Goal: Transaction & Acquisition: Purchase product/service

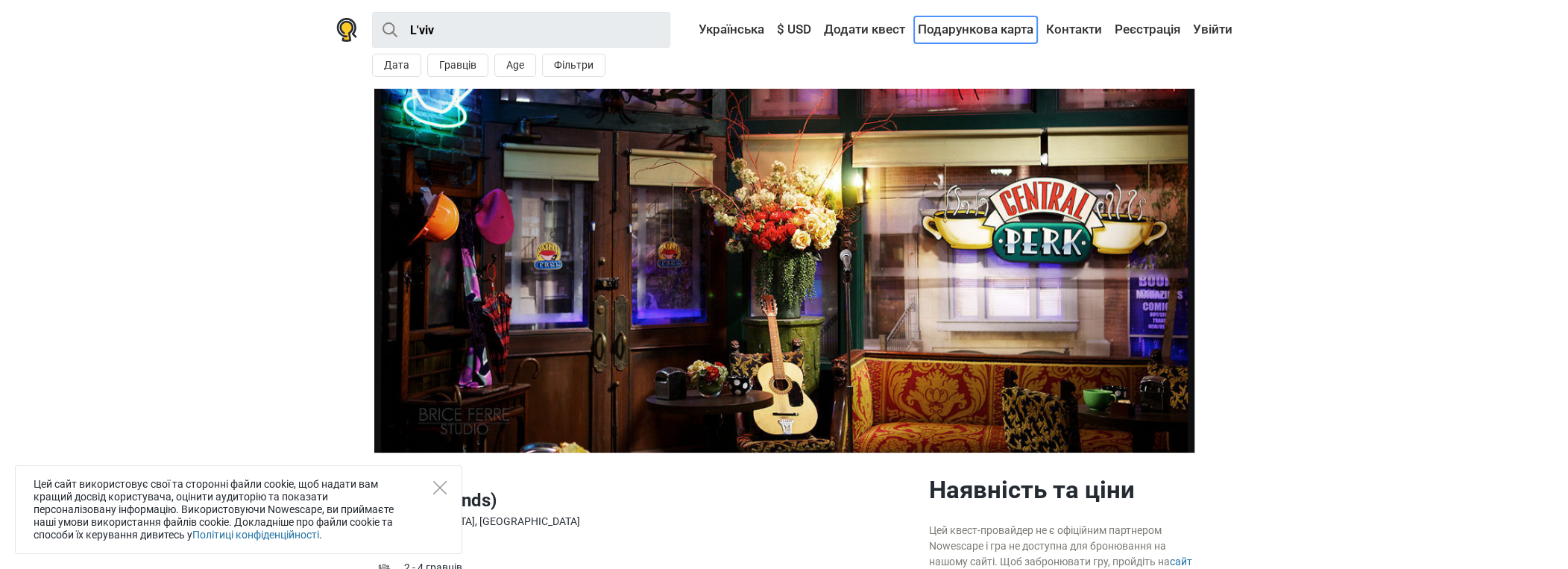
click at [1013, 30] on link "Подарункова карта" at bounding box center [975, 30] width 123 height 26
click at [456, 31] on input "L'viv" at bounding box center [521, 30] width 298 height 36
type input "L'viv"
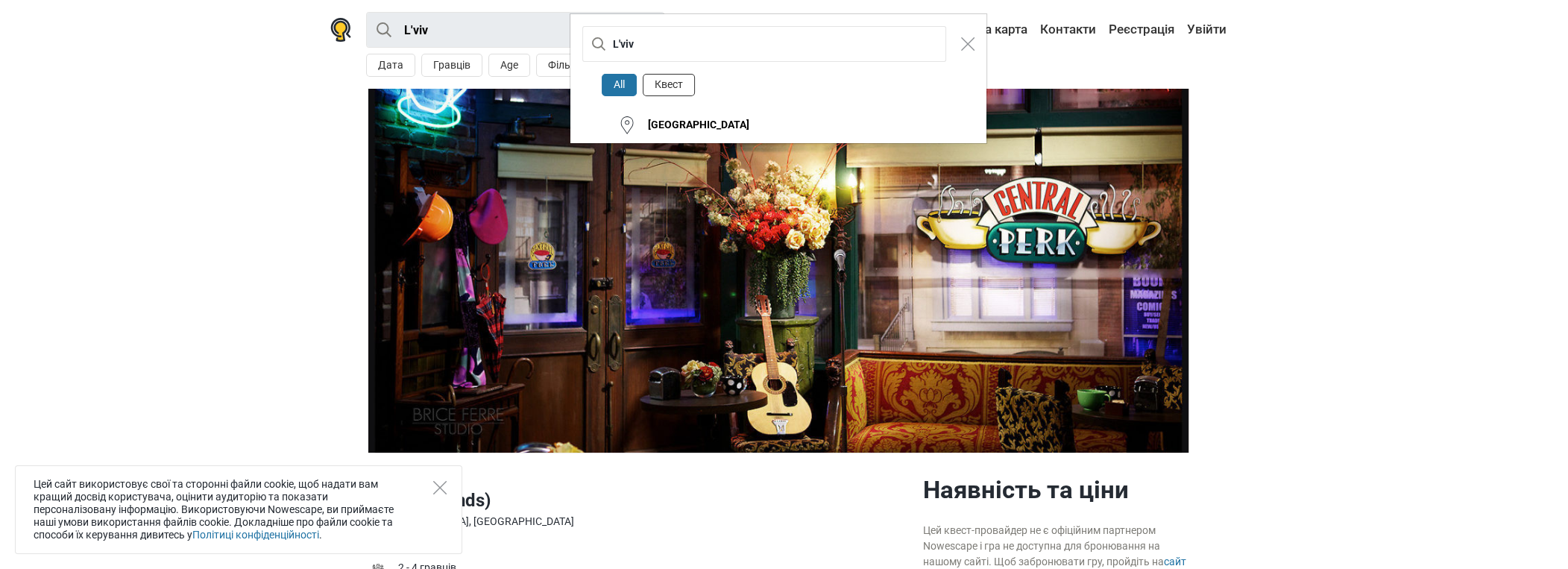
click at [670, 85] on button "Квест" at bounding box center [668, 86] width 52 height 23
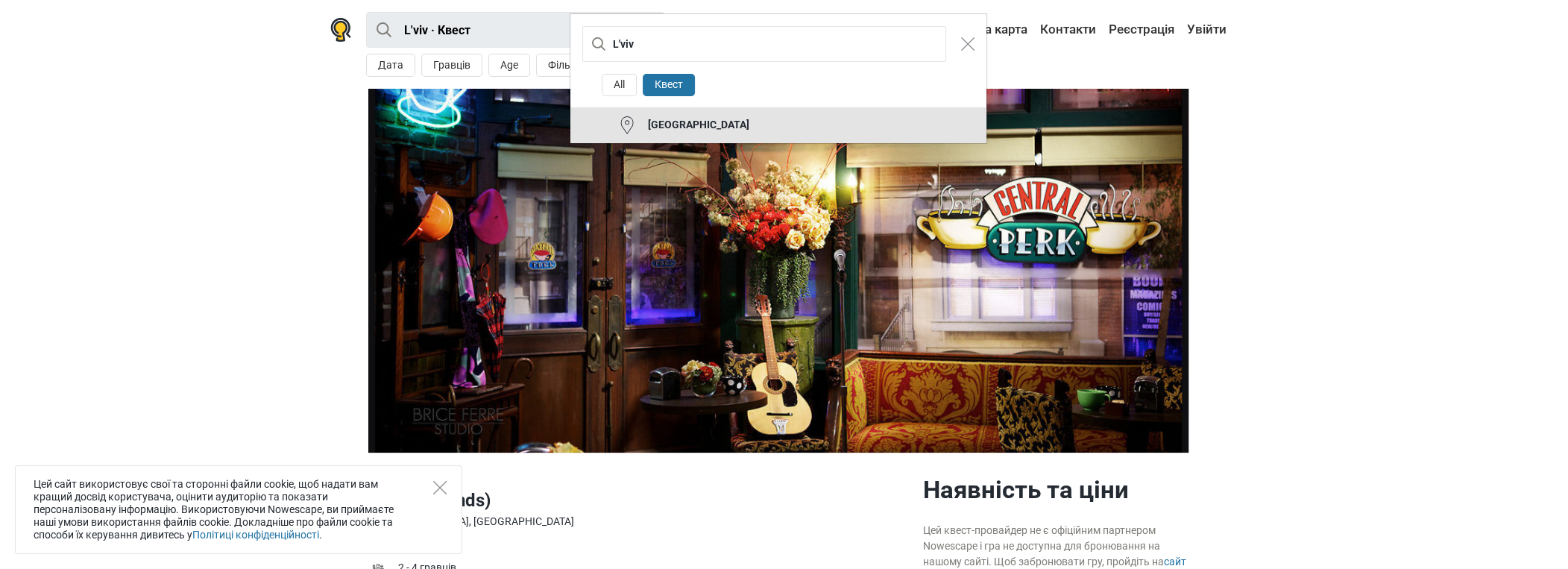
click at [756, 116] on button "[GEOGRAPHIC_DATA]" at bounding box center [779, 125] width 416 height 36
type input "Львів · Квест"
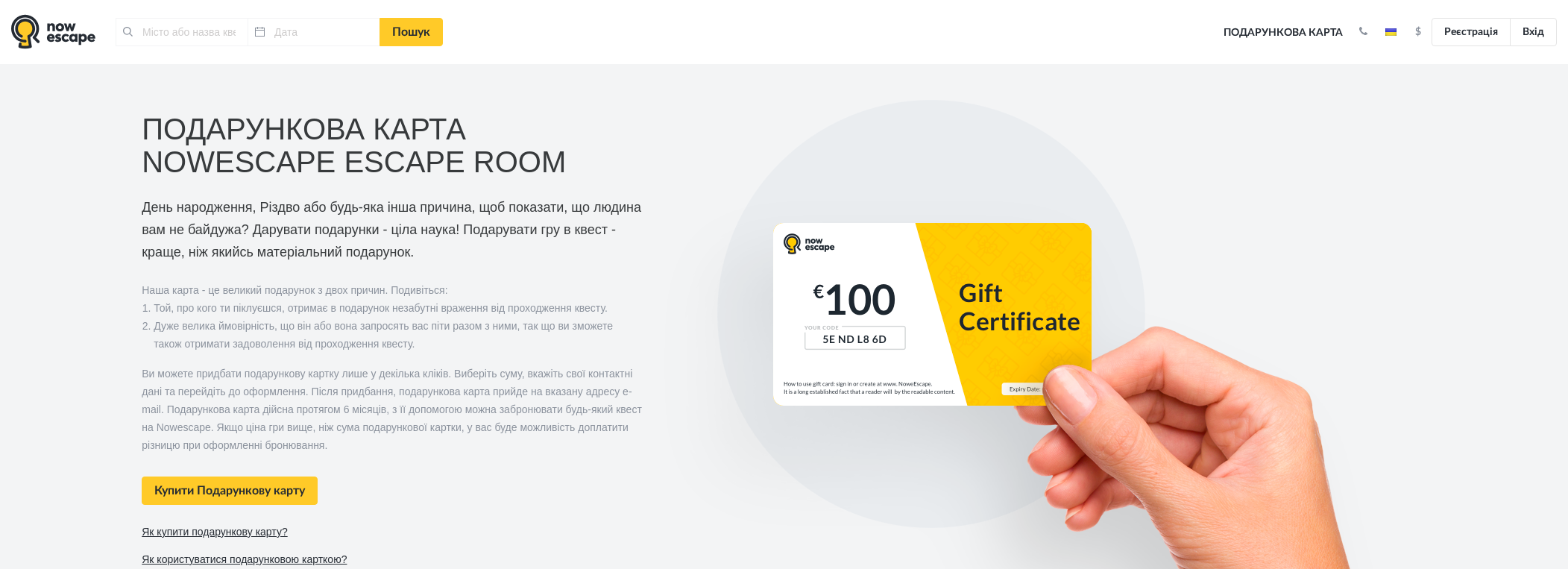
type input "[GEOGRAPHIC_DATA], [GEOGRAPHIC_DATA]"
type input "[DATE]"
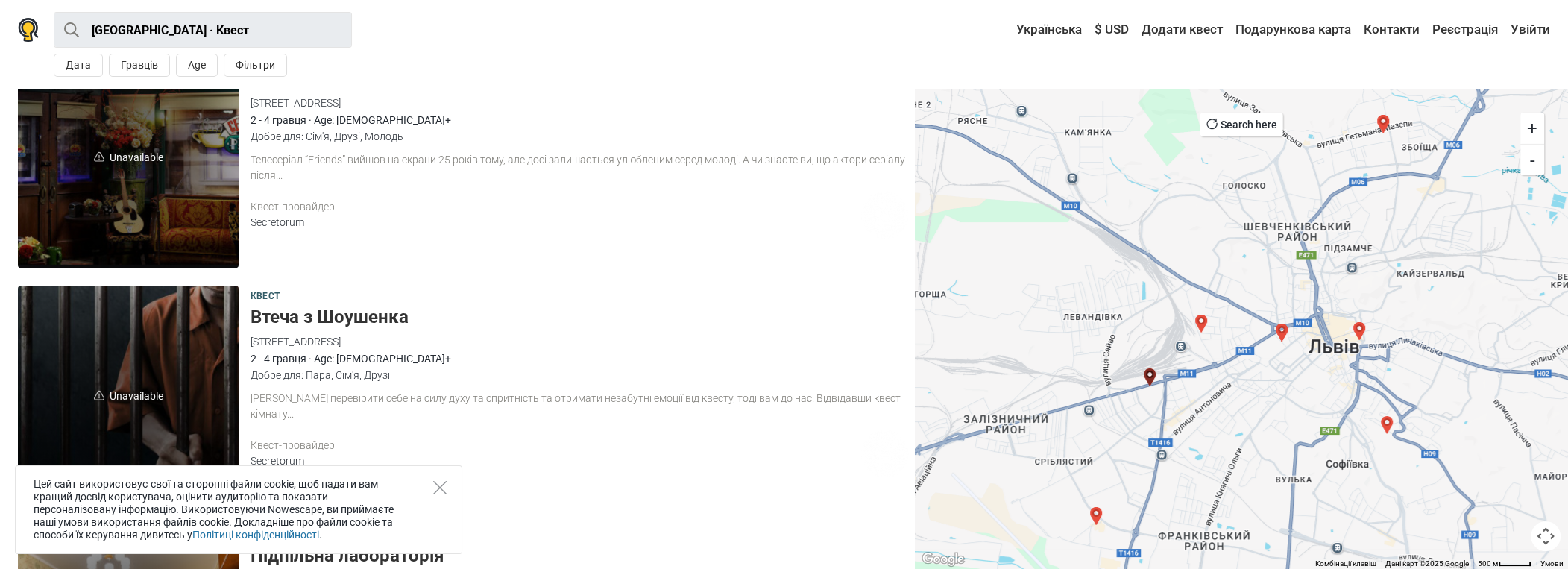
scroll to position [1342, 0]
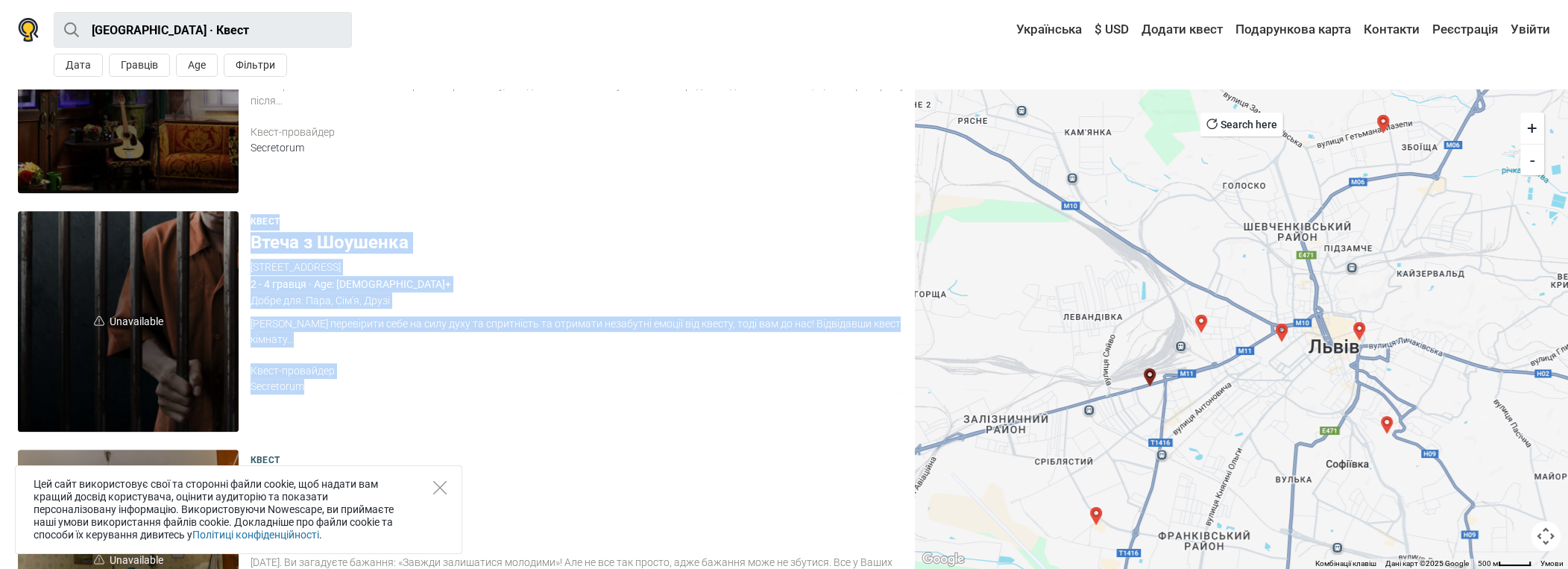
drag, startPoint x: 305, startPoint y: 384, endPoint x: 244, endPoint y: 390, distance: 61.3
click at [244, 390] on div "Unavailable Квест Втеча з Шоушенка вулиця Городоцька, 205, Львів, Львівська обл…" at bounding box center [463, 321] width 903 height 232
click at [319, 384] on div "Secretorum" at bounding box center [555, 386] width 610 height 16
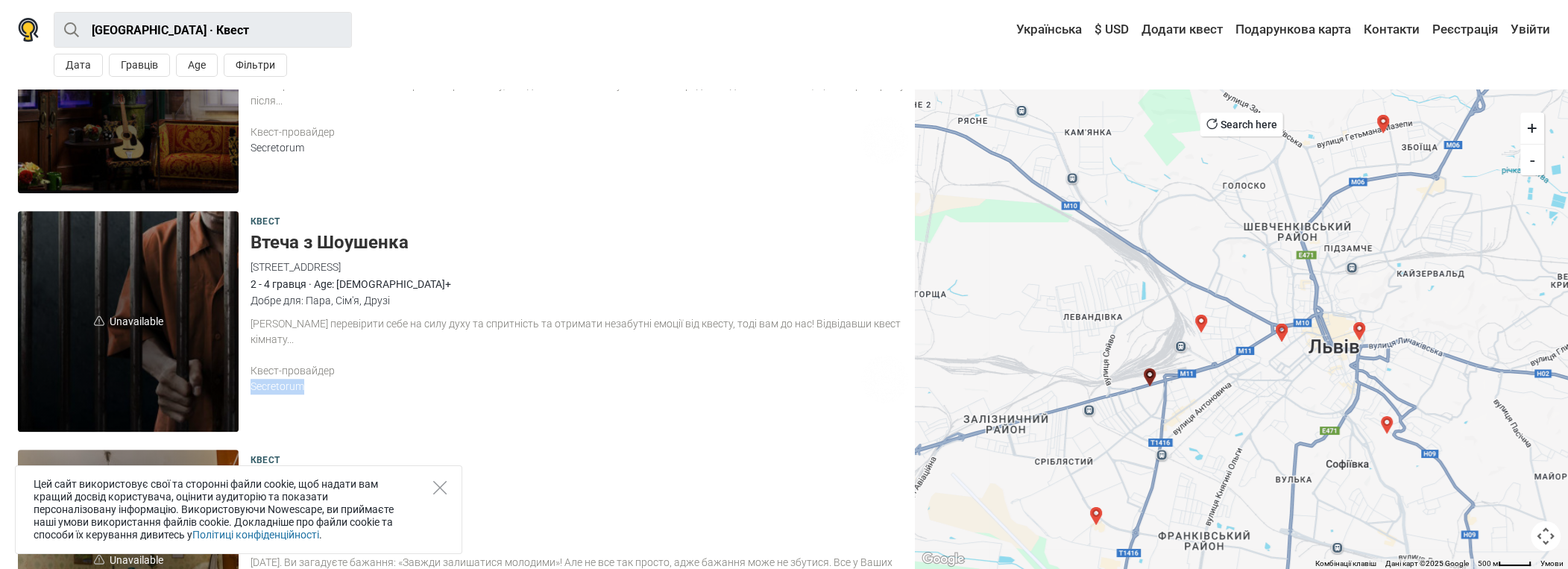
drag, startPoint x: 319, startPoint y: 388, endPoint x: 250, endPoint y: 391, distance: 69.1
click at [250, 391] on div "Secretorum" at bounding box center [555, 386] width 610 height 16
